Goal: Transaction & Acquisition: Download file/media

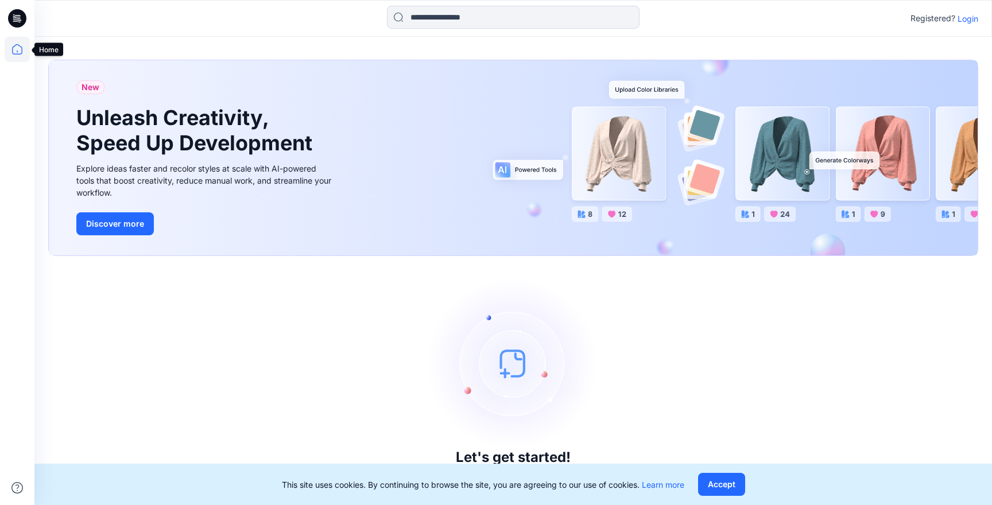
click at [20, 45] on icon at bounding box center [17, 49] width 25 height 25
click at [14, 19] on icon at bounding box center [15, 19] width 4 height 1
click at [967, 20] on p "Login" at bounding box center [968, 19] width 21 height 12
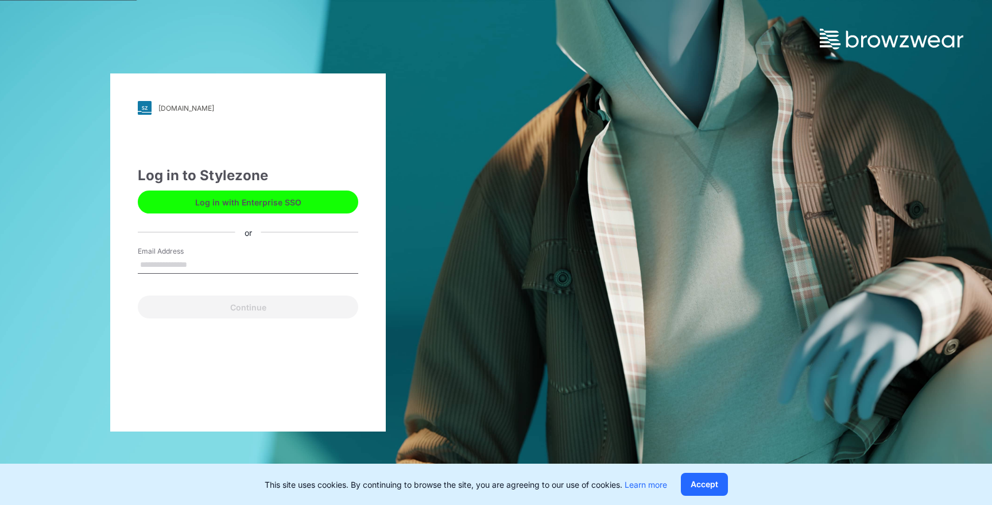
click at [199, 265] on input "Email Address" at bounding box center [248, 265] width 220 height 17
type input "**********"
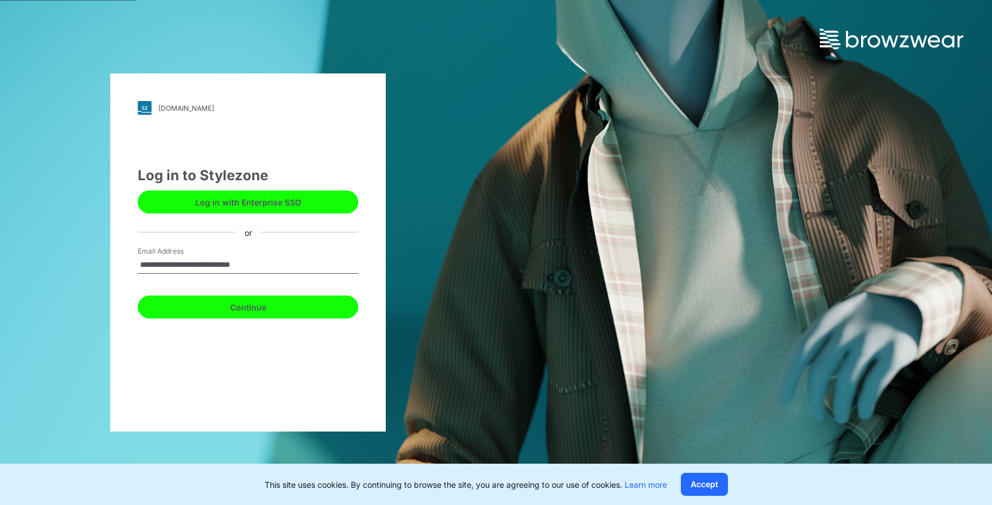
click at [246, 309] on button "Continue" at bounding box center [248, 307] width 220 height 23
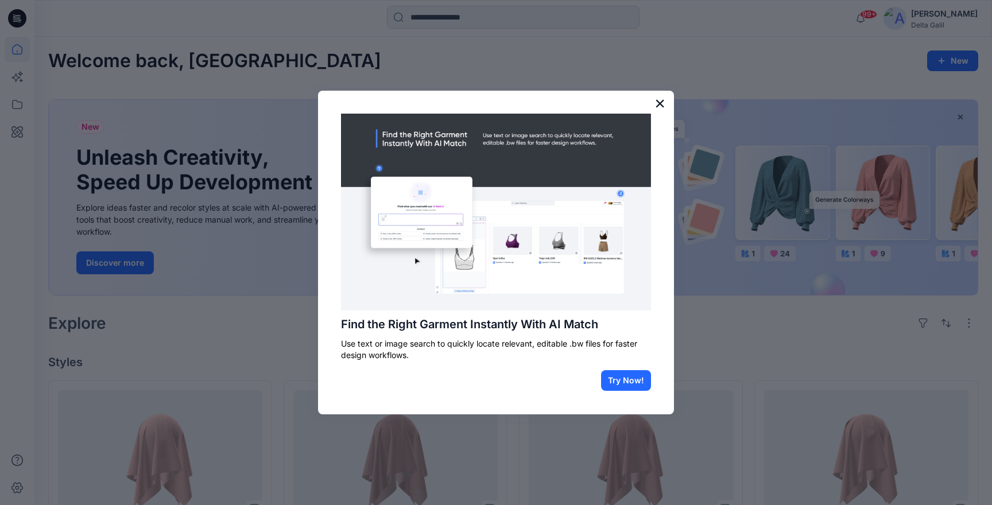
click at [658, 103] on button "×" at bounding box center [659, 103] width 11 height 18
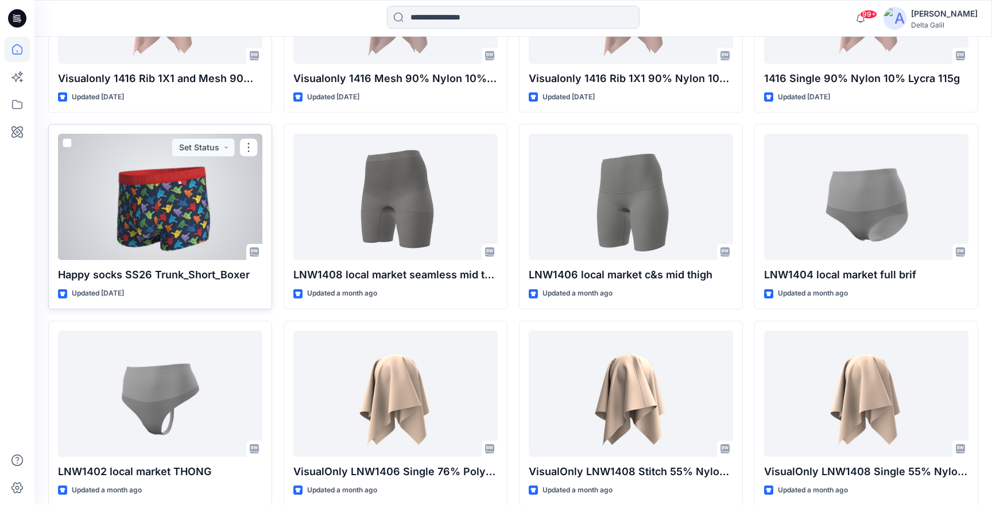
scroll to position [489, 0]
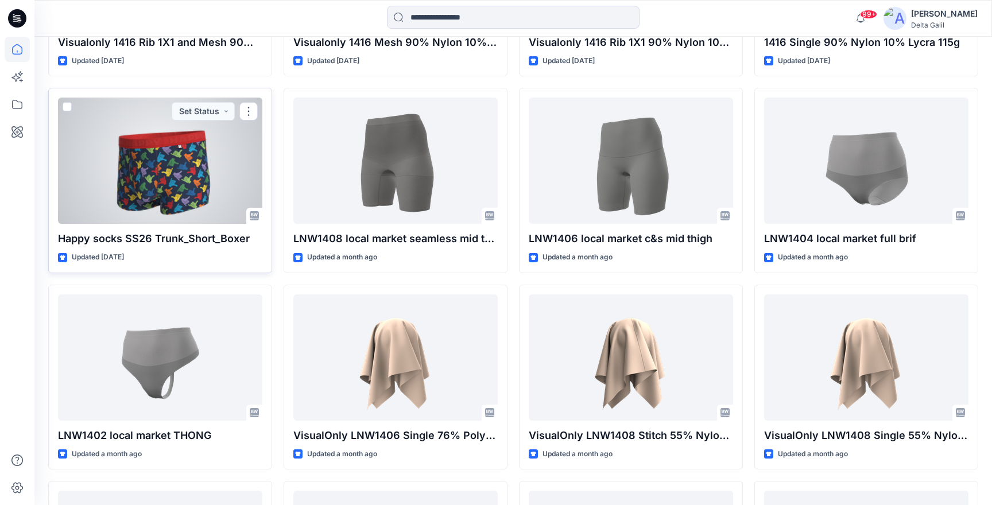
click at [200, 181] on div at bounding box center [160, 161] width 204 height 126
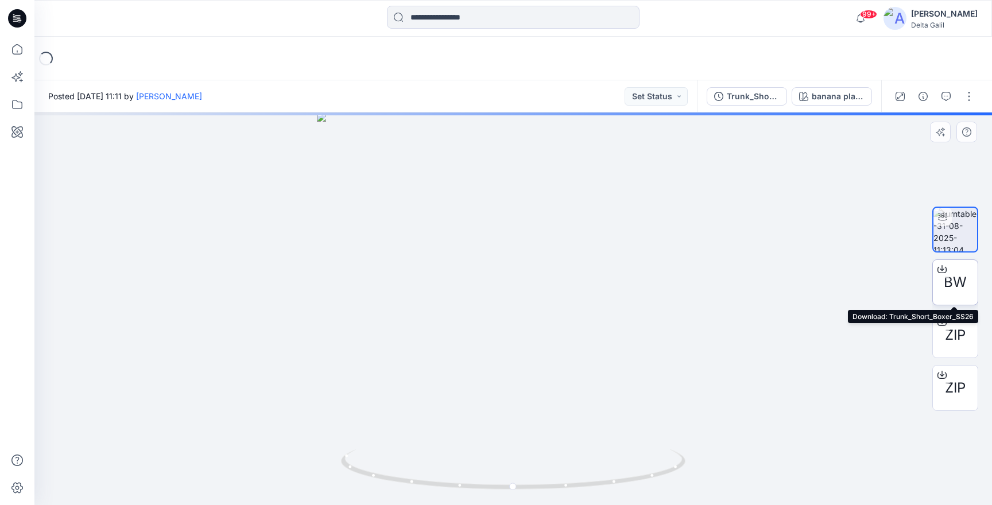
click at [943, 268] on icon at bounding box center [942, 269] width 9 height 9
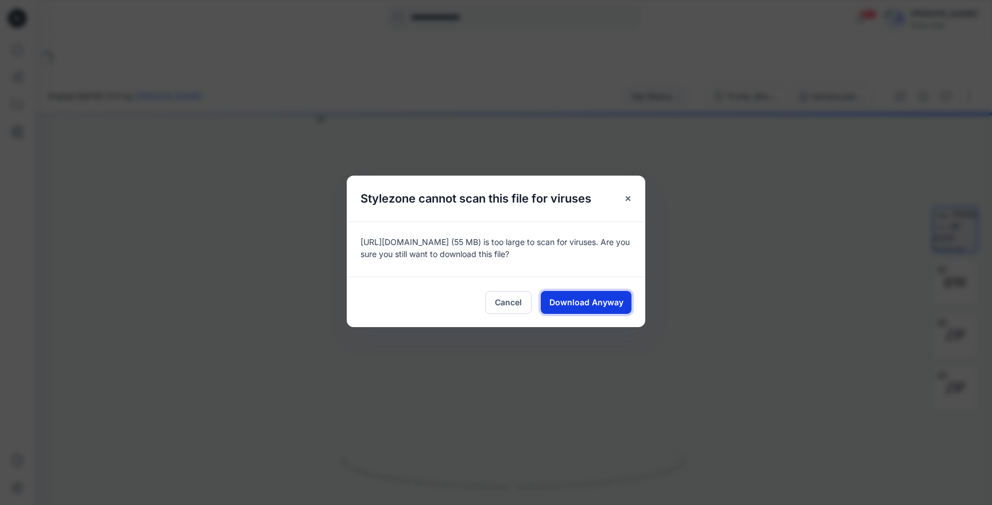
click at [598, 301] on span "Download Anyway" at bounding box center [586, 302] width 74 height 12
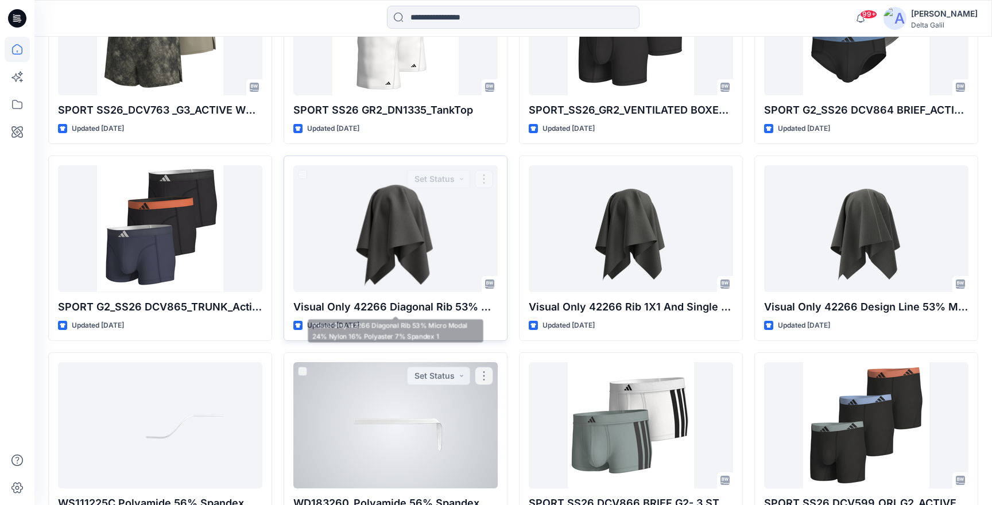
scroll to position [4028, 0]
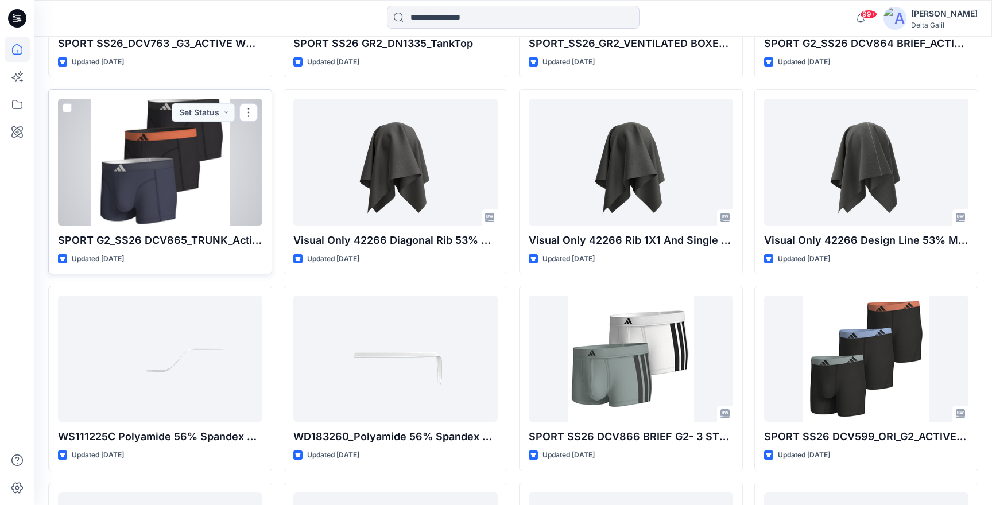
click at [171, 173] on div at bounding box center [160, 162] width 204 height 126
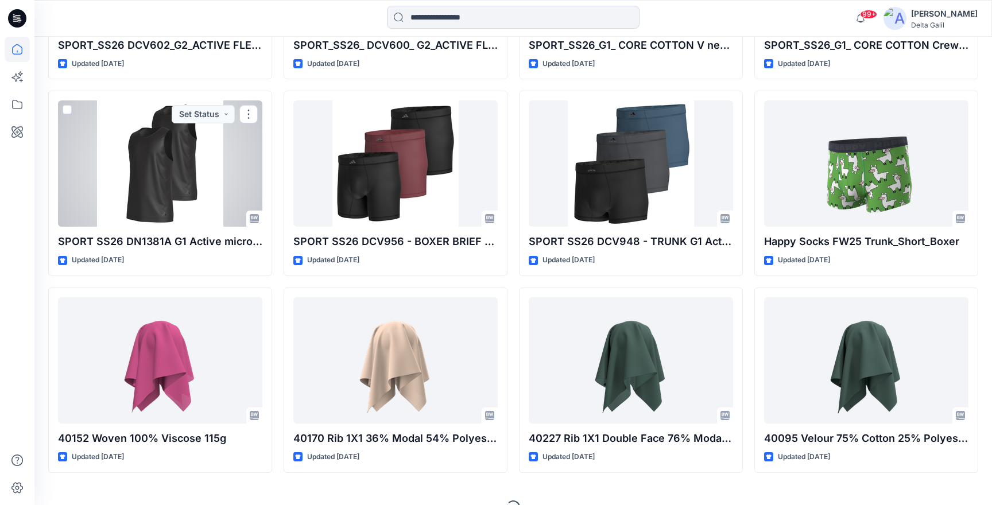
scroll to position [4627, 0]
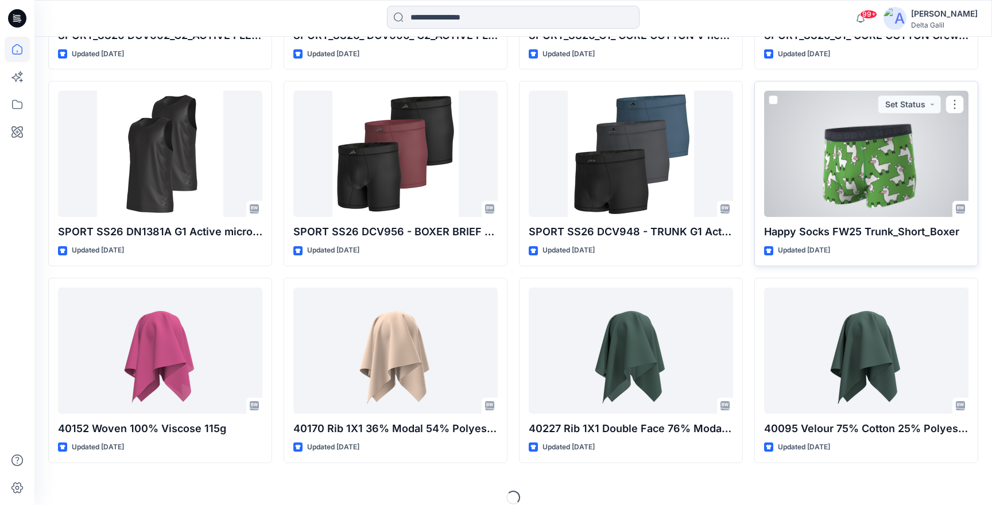
click at [854, 171] on div at bounding box center [866, 154] width 204 height 126
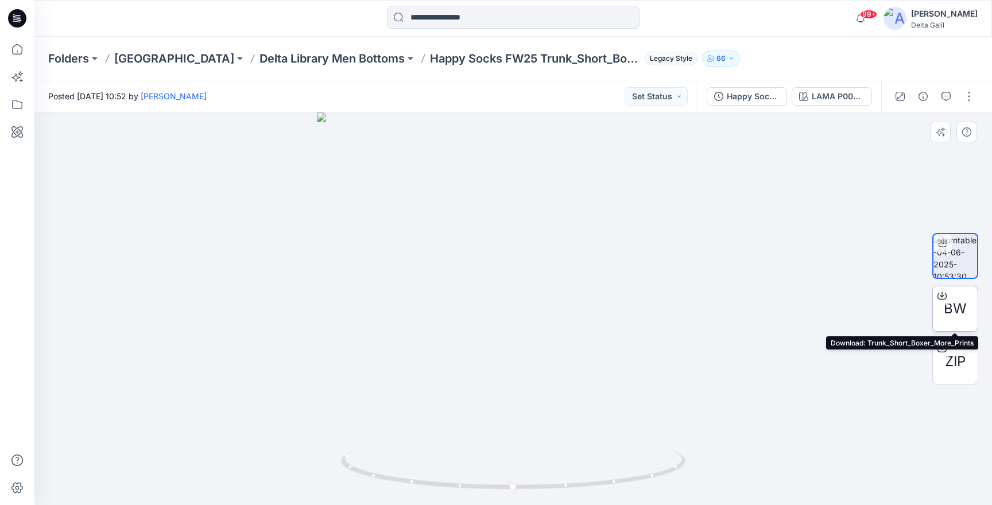
click at [945, 296] on icon at bounding box center [942, 295] width 9 height 9
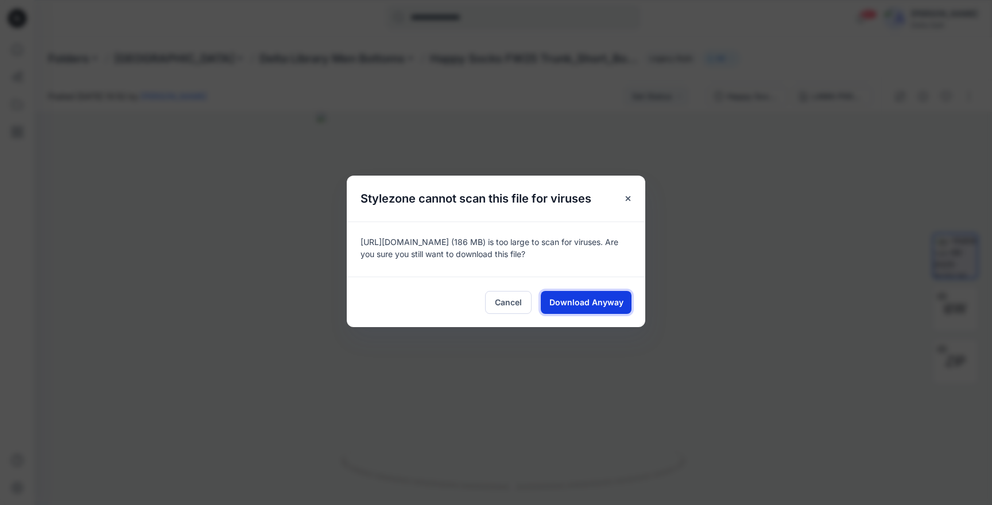
click at [592, 305] on span "Download Anyway" at bounding box center [586, 302] width 74 height 12
